Goal: Transaction & Acquisition: Download file/media

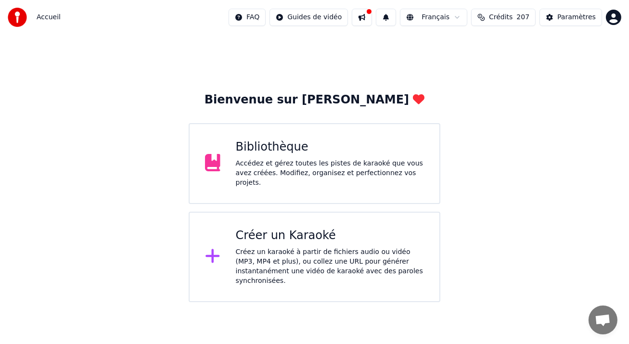
click at [255, 243] on div "Créer un Karaoké Créez un karaoké à partir de fichiers audio ou vidéo (MP3, MP4…" at bounding box center [330, 257] width 188 height 58
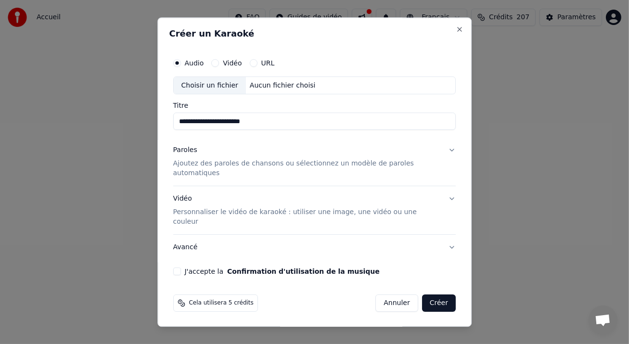
click at [231, 130] on input "**********" at bounding box center [314, 121] width 283 height 17
drag, startPoint x: 242, startPoint y: 132, endPoint x: 255, endPoint y: 123, distance: 16.6
click at [246, 130] on input "**********" at bounding box center [314, 121] width 283 height 17
click at [262, 130] on input "**********" at bounding box center [314, 121] width 283 height 17
click at [211, 91] on div "Choisir un fichier" at bounding box center [210, 85] width 72 height 17
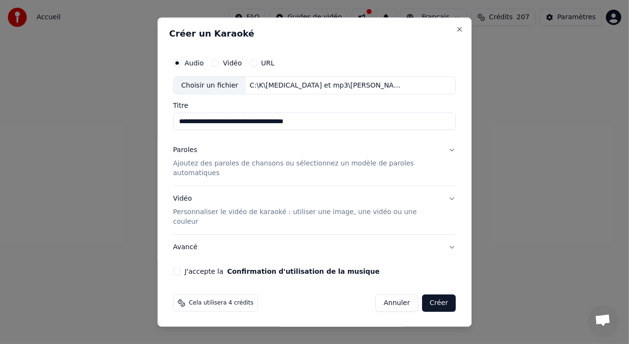
type input "**********"
click at [336, 174] on p "Ajoutez des paroles de chansons ou sélectionnez un modèle de paroles automatiqu…" at bounding box center [307, 168] width 268 height 19
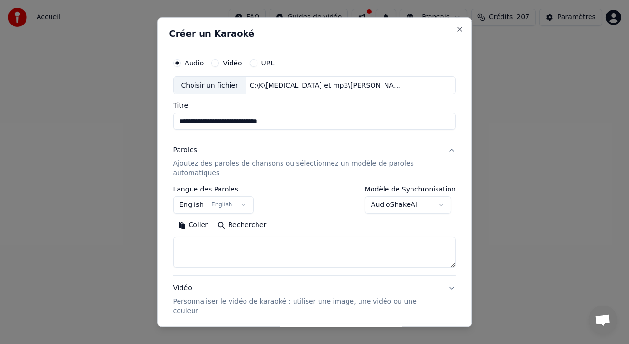
click at [185, 229] on button "Coller" at bounding box center [193, 225] width 40 height 15
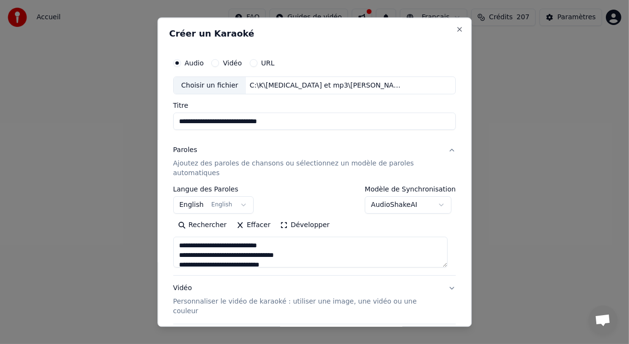
click at [237, 203] on body "**********" at bounding box center [314, 151] width 629 height 302
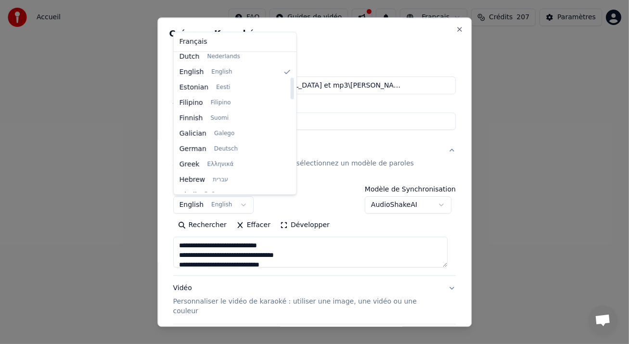
scroll to position [193, 0]
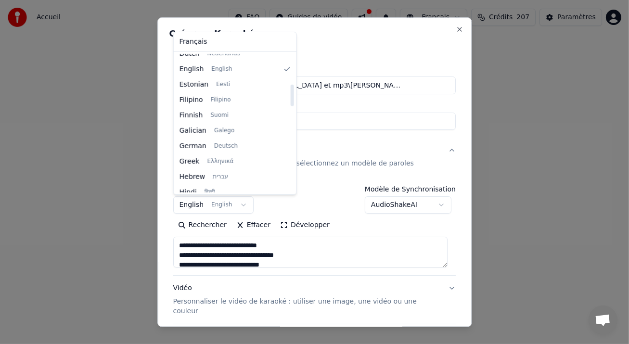
click at [354, 121] on body "**********" at bounding box center [314, 151] width 629 height 302
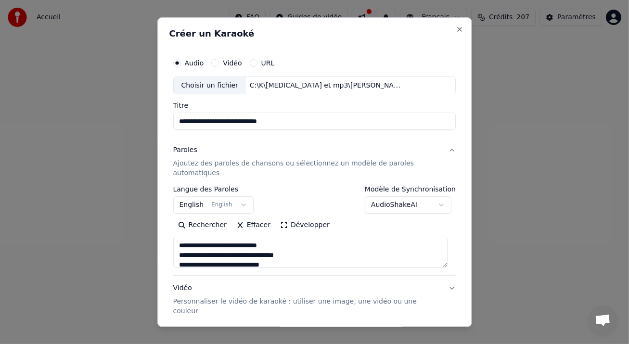
click at [191, 203] on body "**********" at bounding box center [314, 151] width 629 height 302
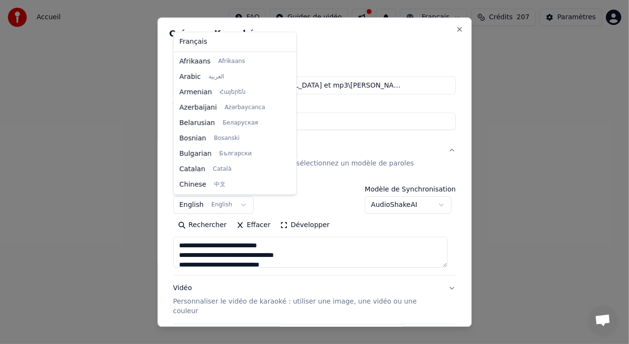
scroll to position [77, 0]
click at [191, 203] on body "**********" at bounding box center [314, 151] width 629 height 302
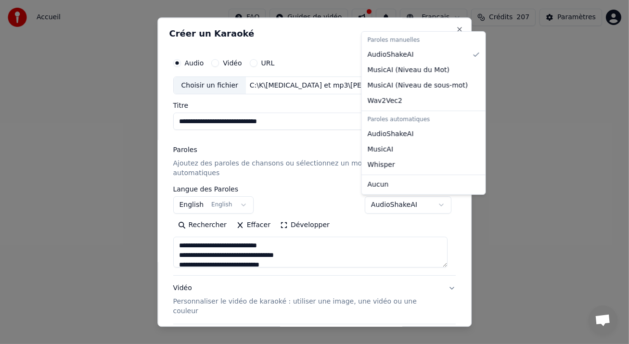
click at [434, 209] on body "**********" at bounding box center [314, 151] width 629 height 302
click at [431, 208] on body "**********" at bounding box center [314, 151] width 629 height 302
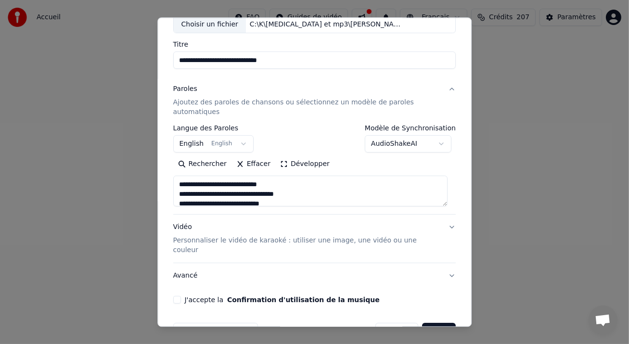
scroll to position [80, 0]
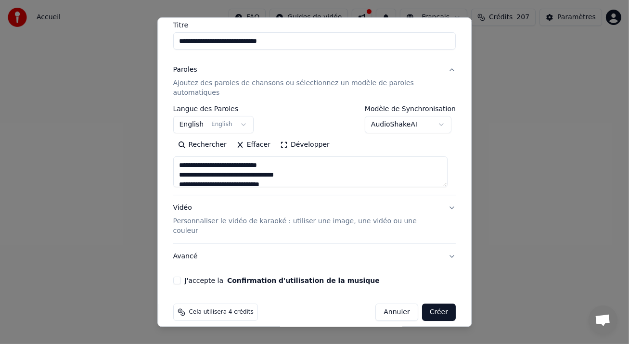
click at [445, 209] on button "Vidéo Personnaliser le vidéo de karaoké : utiliser une image, une vidéo ou une …" at bounding box center [314, 220] width 283 height 48
type textarea "**********"
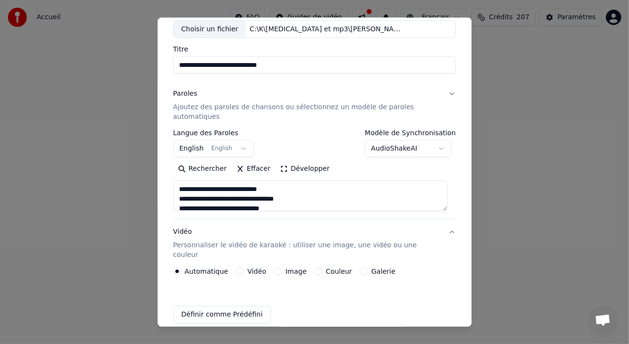
scroll to position [54, 0]
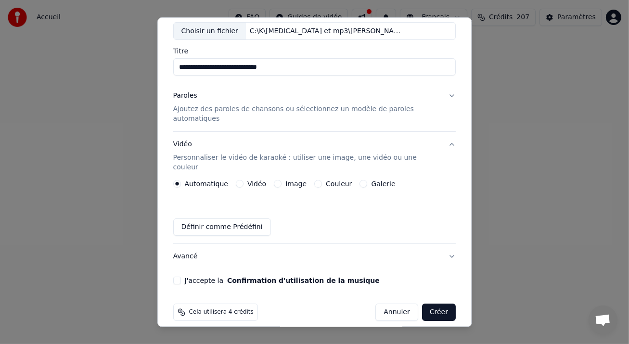
click at [274, 181] on button "Image" at bounding box center [278, 185] width 8 height 8
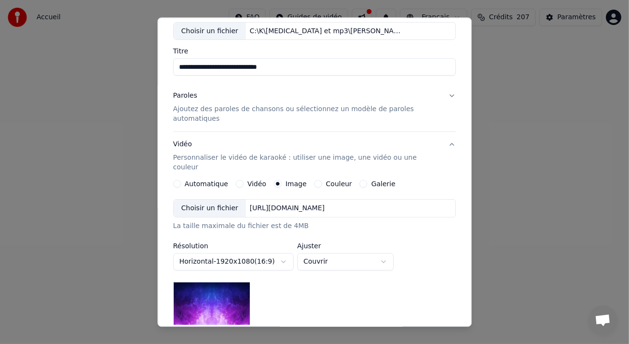
click at [222, 200] on div "Choisir un fichier" at bounding box center [210, 208] width 72 height 17
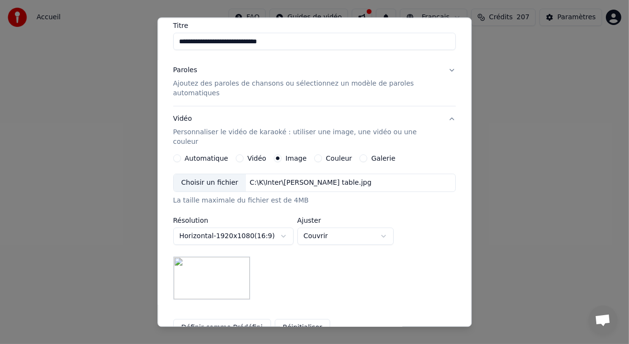
scroll to position [181, 0]
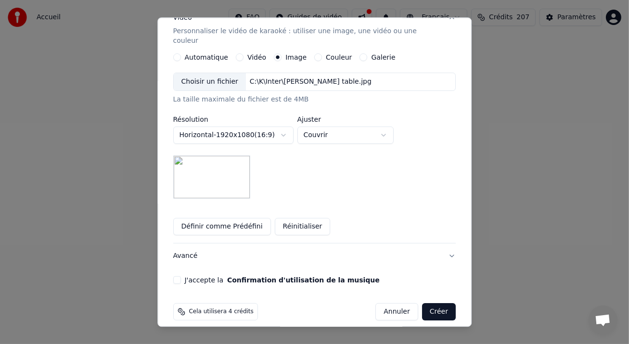
click at [179, 277] on button "J'accepte la Confirmation d'utilisation de la musique" at bounding box center [177, 281] width 8 height 8
click at [445, 245] on button "Avancé" at bounding box center [314, 256] width 283 height 25
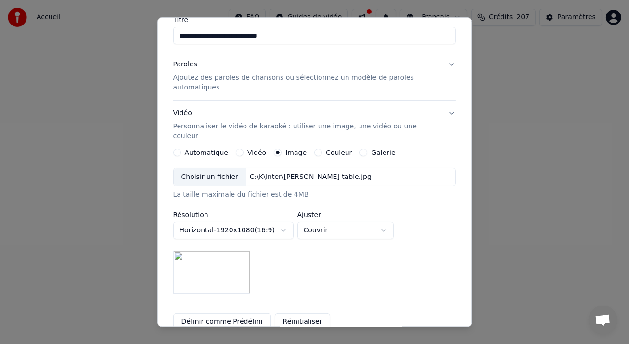
scroll to position [27, 0]
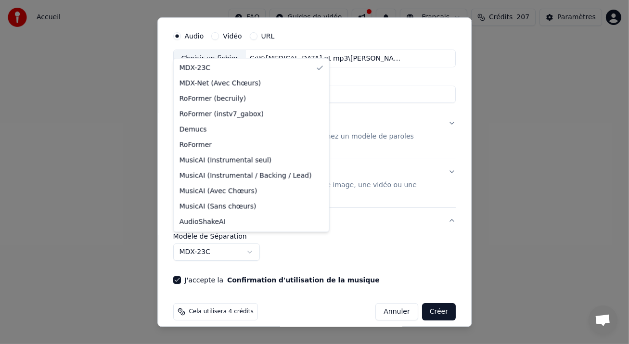
click at [259, 237] on body "**********" at bounding box center [314, 151] width 629 height 302
click at [251, 243] on body "**********" at bounding box center [314, 151] width 629 height 302
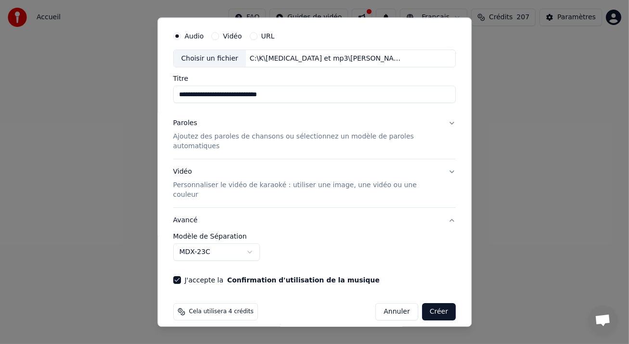
click at [424, 304] on button "Créer" at bounding box center [439, 312] width 34 height 17
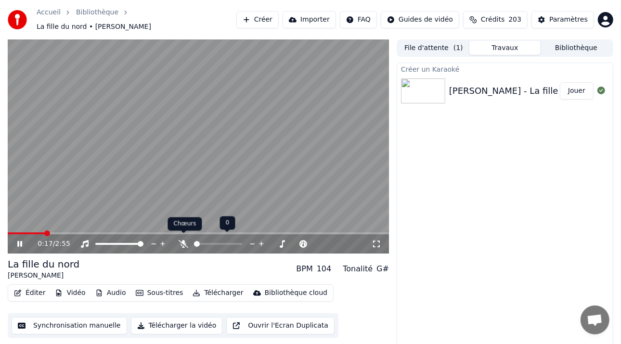
click at [183, 240] on icon at bounding box center [184, 244] width 10 height 8
click at [202, 242] on span at bounding box center [204, 244] width 6 height 6
click at [17, 241] on icon at bounding box center [19, 244] width 5 height 6
click at [23, 227] on video at bounding box center [198, 146] width 381 height 215
click at [21, 233] on span at bounding box center [34, 234] width 52 height 2
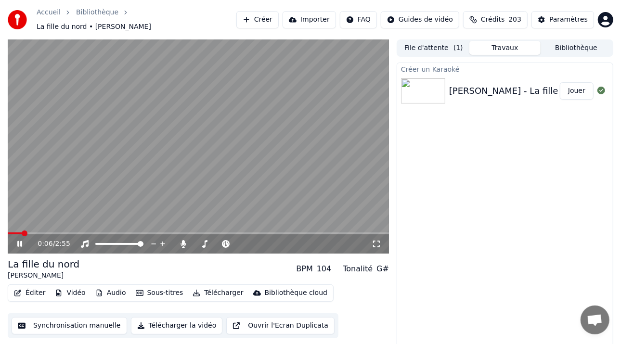
click at [19, 240] on icon at bounding box center [26, 244] width 22 height 8
click at [22, 241] on icon at bounding box center [20, 244] width 6 height 7
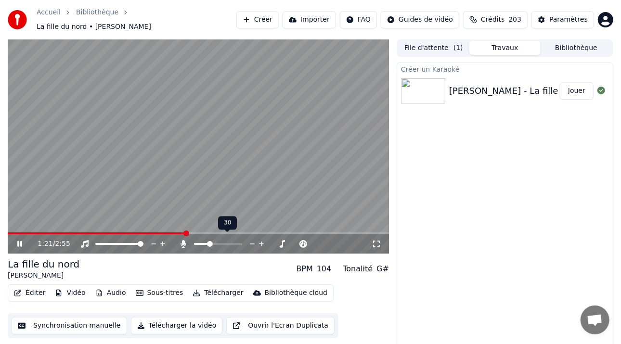
click at [208, 241] on span at bounding box center [210, 244] width 6 height 6
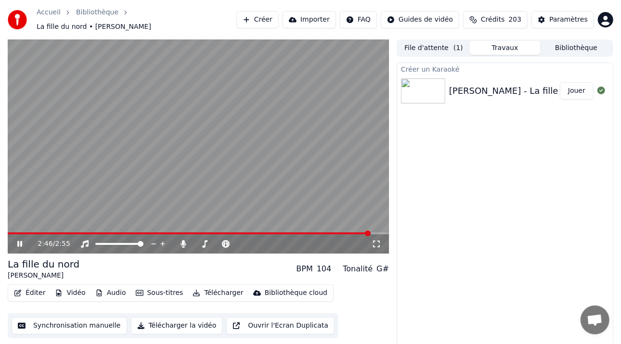
click at [16, 240] on icon at bounding box center [26, 244] width 22 height 8
click at [26, 289] on button "Éditer" at bounding box center [29, 293] width 39 height 13
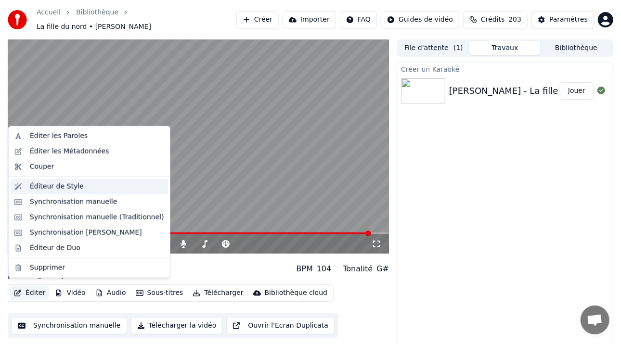
click at [50, 189] on div "Éditeur de Style" at bounding box center [57, 187] width 54 height 10
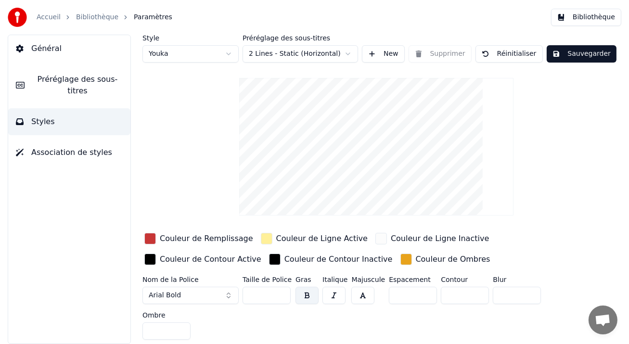
drag, startPoint x: 260, startPoint y: 295, endPoint x: 197, endPoint y: 286, distance: 63.3
click at [197, 286] on div "Nom de la Police Arial Bold Taille de Police ** Gras Italique Majuscule Espacem…" at bounding box center [363, 309] width 441 height 67
type input "***"
click at [586, 50] on button "Sauvegarder" at bounding box center [582, 53] width 70 height 17
click at [43, 81] on span "Préréglage des sous-titres" at bounding box center [77, 85] width 91 height 23
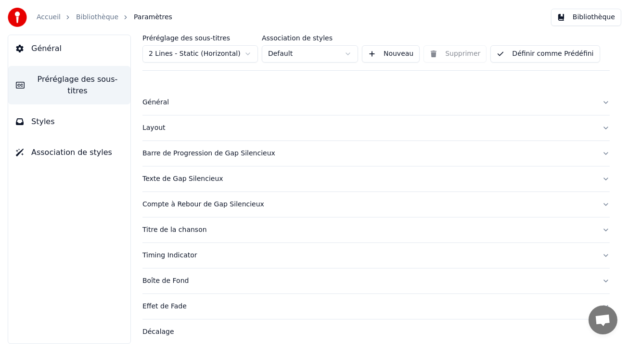
click at [247, 227] on div "Titre de la chanson" at bounding box center [369, 230] width 452 height 10
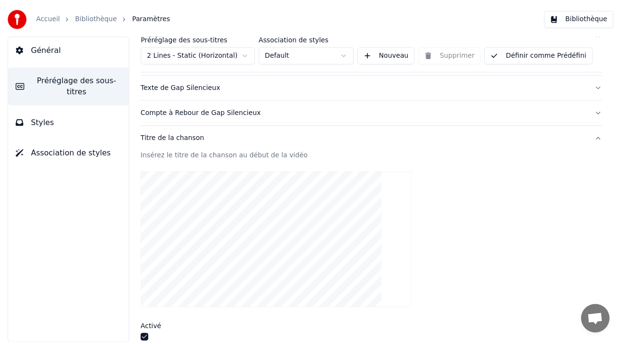
scroll to position [96, 0]
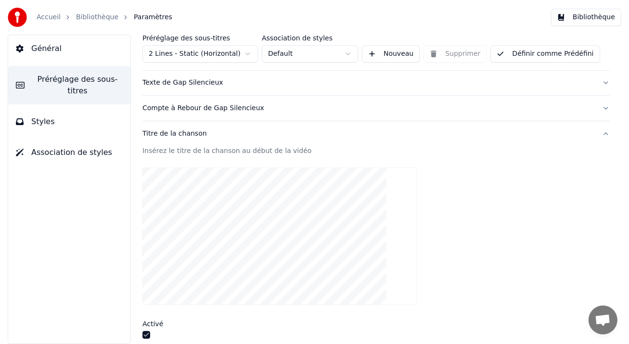
click at [40, 17] on link "Accueil" at bounding box center [49, 18] width 24 height 10
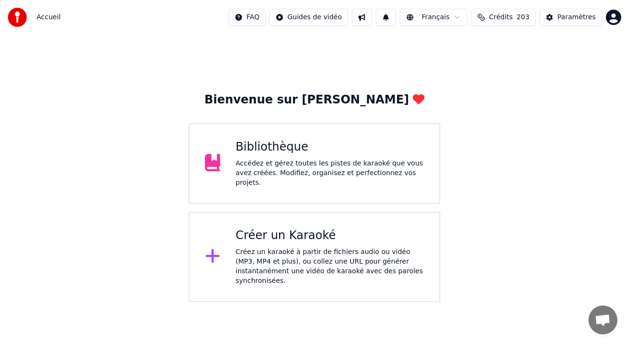
click at [268, 144] on div "Bibliothèque" at bounding box center [330, 147] width 188 height 15
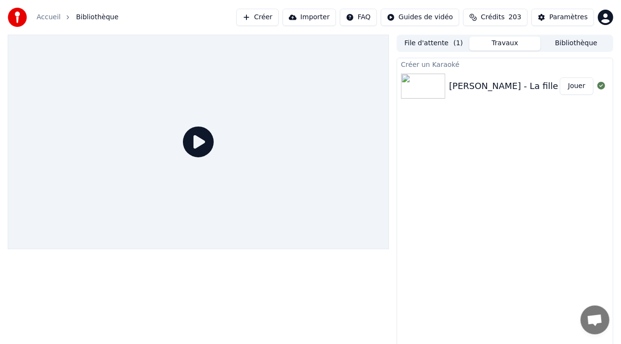
click at [572, 89] on button "Jouer" at bounding box center [577, 86] width 34 height 17
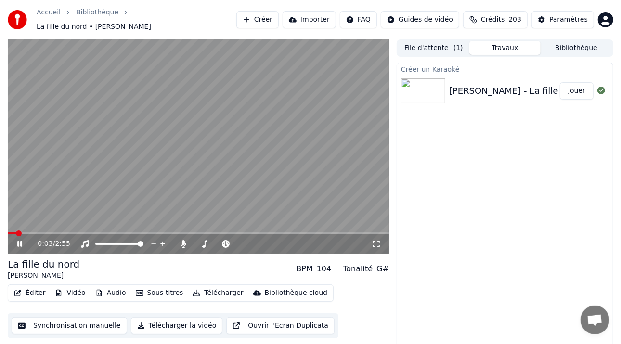
click at [17, 241] on icon at bounding box center [19, 244] width 5 height 6
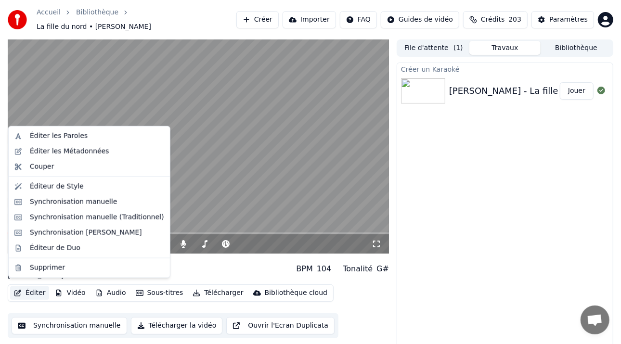
click at [26, 290] on button "Éditer" at bounding box center [29, 293] width 39 height 13
click at [72, 190] on div "Éditeur de Style" at bounding box center [57, 187] width 54 height 10
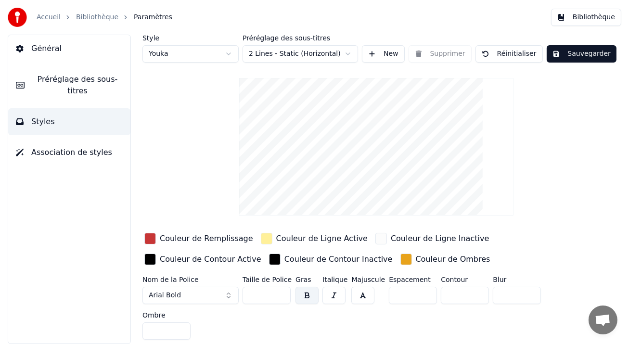
click at [38, 52] on span "Général" at bounding box center [46, 49] width 30 height 12
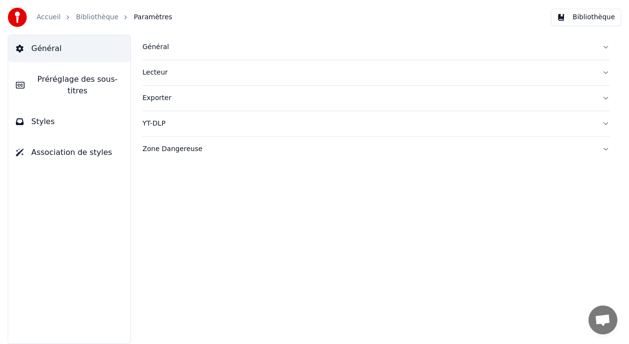
click at [45, 19] on link "Accueil" at bounding box center [49, 18] width 24 height 10
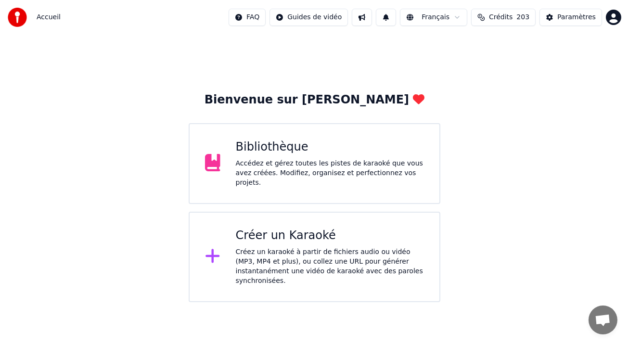
click at [252, 147] on div "Bibliothèque" at bounding box center [330, 147] width 188 height 15
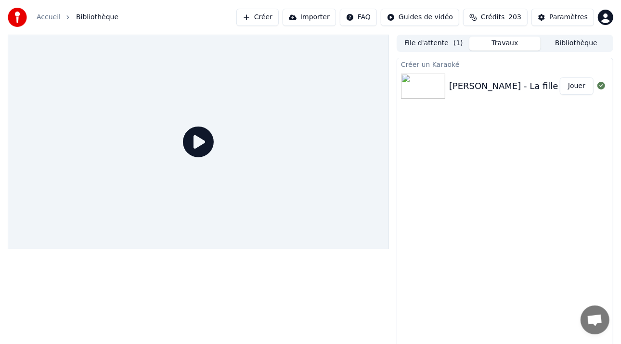
click at [200, 139] on icon at bounding box center [198, 142] width 31 height 31
click at [570, 82] on button "Jouer" at bounding box center [577, 86] width 34 height 17
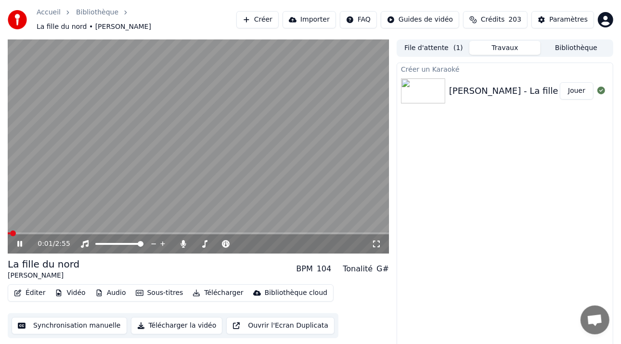
click at [20, 242] on icon at bounding box center [26, 244] width 22 height 8
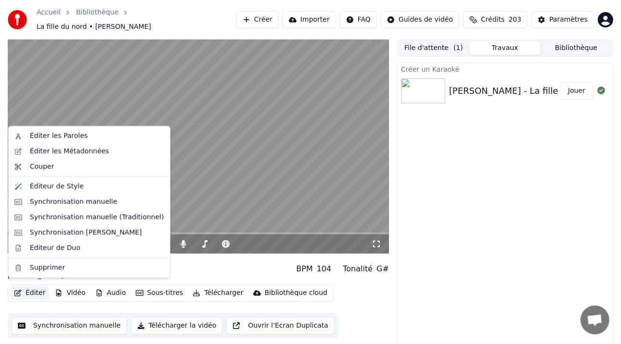
click at [31, 287] on button "Éditer" at bounding box center [29, 293] width 39 height 13
click at [88, 153] on div "Éditer les Métadonnées" at bounding box center [69, 152] width 79 height 10
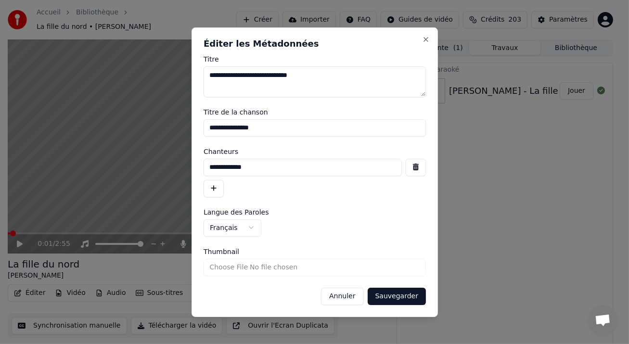
click at [215, 188] on button "button" at bounding box center [214, 188] width 20 height 17
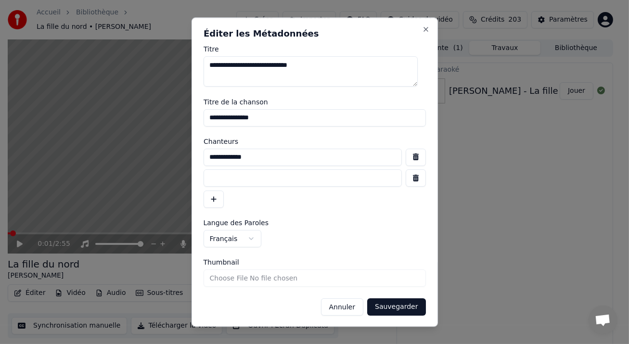
click at [225, 176] on input at bounding box center [303, 178] width 198 height 17
type input "**********"
click at [394, 304] on button "Sauvegarder" at bounding box center [396, 307] width 58 height 17
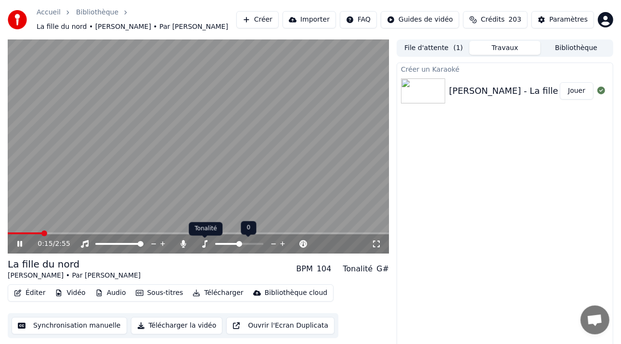
drag, startPoint x: 223, startPoint y: 244, endPoint x: 205, endPoint y: 242, distance: 18.4
click at [205, 242] on div "0:15 / 2:55" at bounding box center [205, 244] width 334 height 10
click at [212, 244] on div at bounding box center [248, 244] width 78 height 10
click at [194, 241] on span at bounding box center [197, 244] width 6 height 6
click at [209, 242] on span at bounding box center [211, 244] width 6 height 6
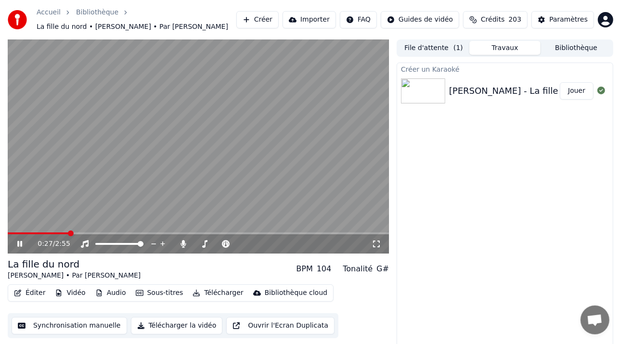
click at [17, 244] on icon at bounding box center [26, 244] width 22 height 8
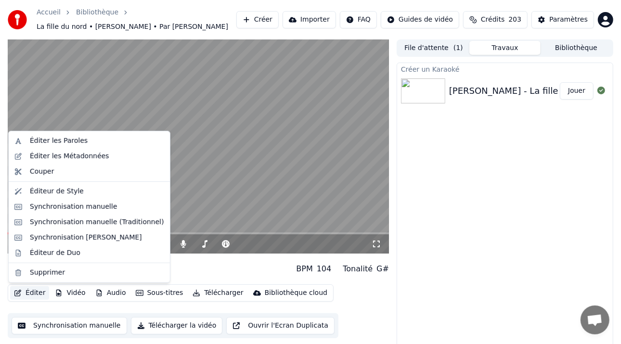
click at [39, 294] on button "Éditer" at bounding box center [29, 293] width 39 height 13
click at [76, 190] on div "Éditeur de Style" at bounding box center [97, 192] width 134 height 10
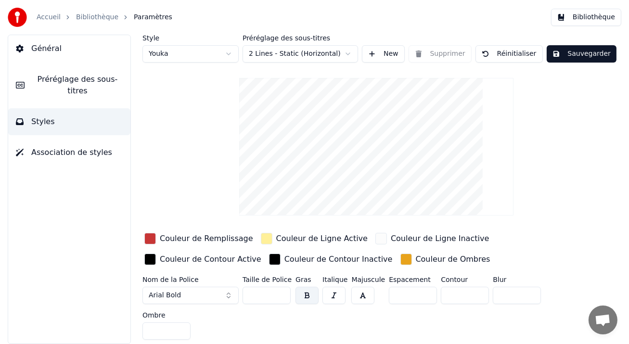
drag, startPoint x: 273, startPoint y: 293, endPoint x: 212, endPoint y: 294, distance: 61.2
click at [212, 294] on div "Nom de la Police Arial Bold Taille de Police *** Gras Italique Majuscule Espace…" at bounding box center [363, 309] width 441 height 67
type input "***"
click at [570, 57] on button "Sauvegarder" at bounding box center [582, 53] width 70 height 17
click at [238, 147] on div "Style Youka Préréglage des sous-titres 2 Lines - Static (Horizontal) New Suppri…" at bounding box center [377, 189] width 468 height 309
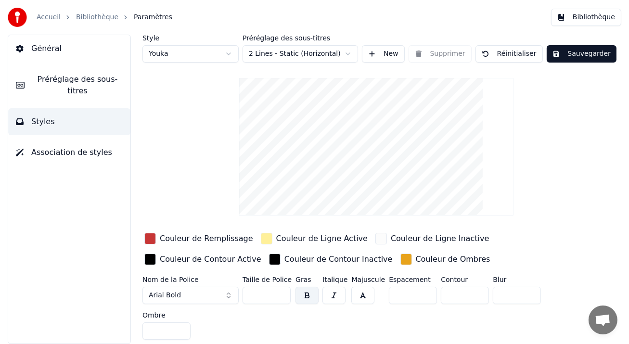
click at [49, 52] on span "Général" at bounding box center [46, 49] width 30 height 12
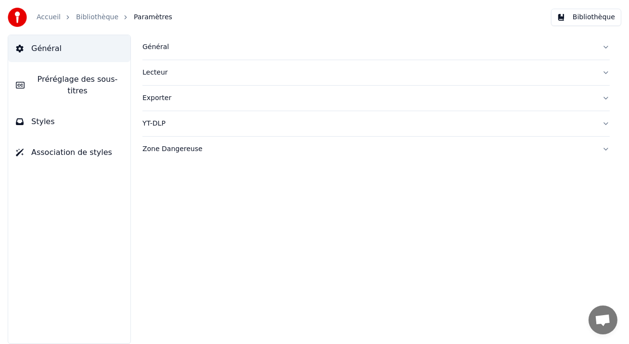
click at [89, 18] on link "Bibliothèque" at bounding box center [97, 18] width 42 height 10
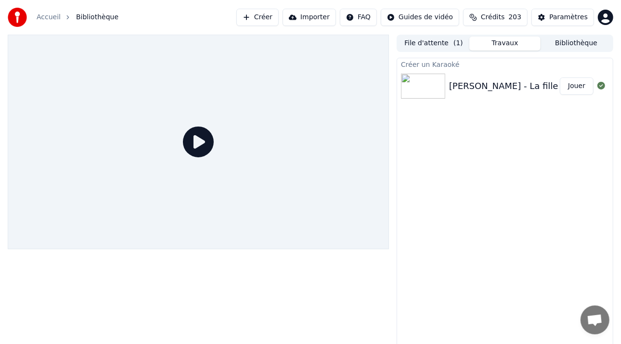
click at [576, 90] on button "Jouer" at bounding box center [577, 86] width 34 height 17
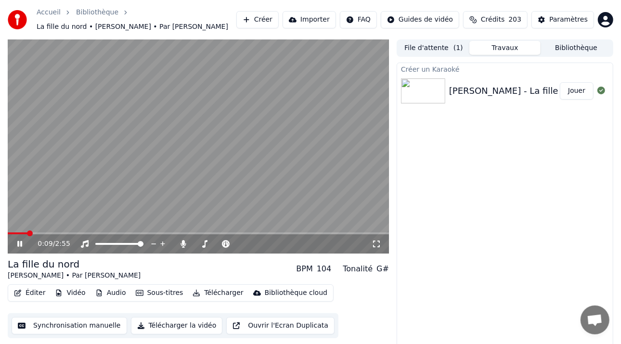
click at [26, 233] on span at bounding box center [198, 234] width 381 height 2
click at [18, 243] on icon at bounding box center [19, 244] width 5 height 6
click at [12, 236] on span at bounding box center [15, 234] width 6 height 6
click at [21, 242] on icon at bounding box center [26, 244] width 22 height 8
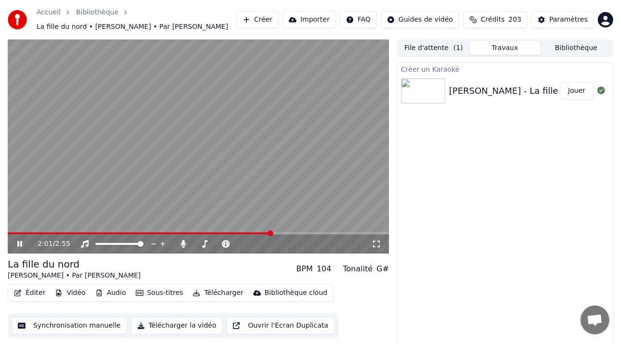
click at [23, 247] on icon at bounding box center [26, 244] width 22 height 8
click at [20, 247] on icon at bounding box center [26, 244] width 22 height 8
drag, startPoint x: 183, startPoint y: 242, endPoint x: 158, endPoint y: 244, distance: 24.1
click at [158, 244] on div "2:09 / 2:55" at bounding box center [205, 244] width 334 height 10
drag, startPoint x: 184, startPoint y: 244, endPoint x: 167, endPoint y: 243, distance: 17.8
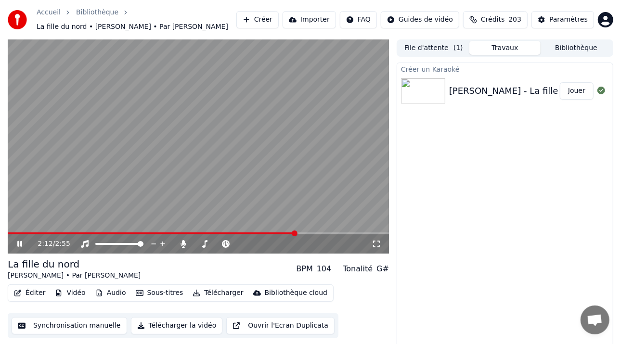
click at [167, 243] on div "2:12 / 2:55" at bounding box center [205, 244] width 334 height 10
click at [167, 243] on icon at bounding box center [162, 244] width 9 height 10
click at [22, 244] on icon at bounding box center [26, 244] width 22 height 8
click at [162, 243] on icon at bounding box center [162, 244] width 9 height 10
click at [144, 245] on span at bounding box center [141, 244] width 6 height 6
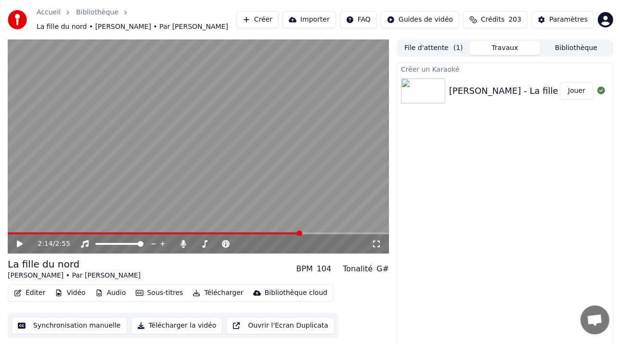
drag, startPoint x: 19, startPoint y: 247, endPoint x: 62, endPoint y: 248, distance: 42.4
click at [19, 248] on icon at bounding box center [26, 244] width 22 height 8
click at [194, 244] on span at bounding box center [194, 244] width 0 height 2
click at [18, 246] on icon at bounding box center [19, 244] width 5 height 6
click at [206, 296] on button "Télécharger" at bounding box center [218, 293] width 58 height 13
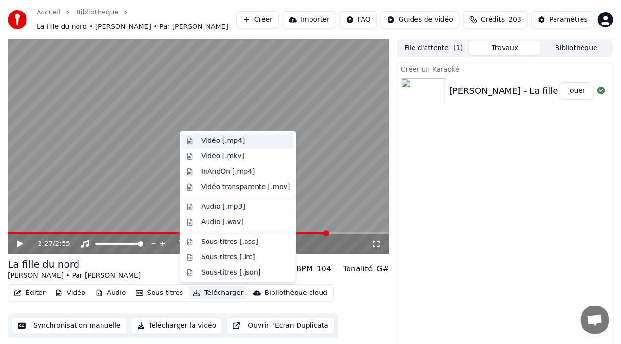
click at [246, 141] on div "Vidéo [.mp4]" at bounding box center [245, 141] width 89 height 10
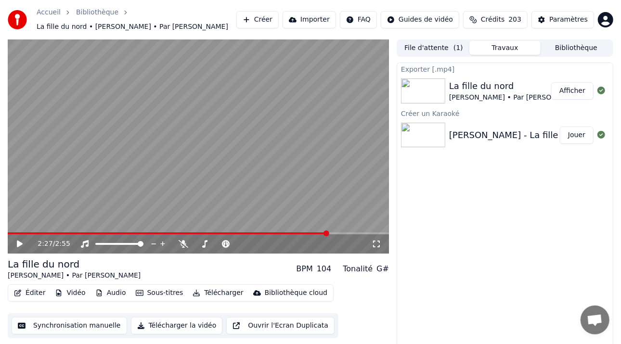
drag, startPoint x: 565, startPoint y: 90, endPoint x: 557, endPoint y: 92, distance: 7.9
click at [565, 91] on button "Afficher" at bounding box center [572, 90] width 42 height 17
